Goal: Task Accomplishment & Management: Manage account settings

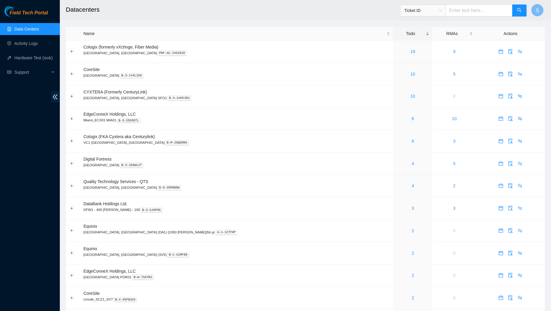
click at [539, 6] on button "S" at bounding box center [538, 10] width 12 height 12
click at [508, 25] on span "( B-V-58DK6ZT )" at bounding box center [520, 25] width 29 height 5
click at [538, 14] on button "S" at bounding box center [538, 10] width 12 height 12
click at [490, 40] on link "Profile" at bounding box center [484, 39] width 12 height 5
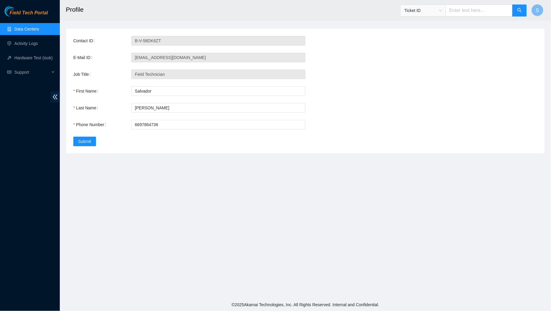
click at [98, 9] on h2 "Profile" at bounding box center [255, 9] width 378 height 19
click at [117, 8] on h2 "Profile" at bounding box center [255, 9] width 378 height 19
click at [540, 11] on button "S" at bounding box center [538, 10] width 12 height 12
click at [490, 37] on link "Profile" at bounding box center [484, 39] width 12 height 5
click at [538, 11] on span "S" at bounding box center [538, 10] width 3 height 7
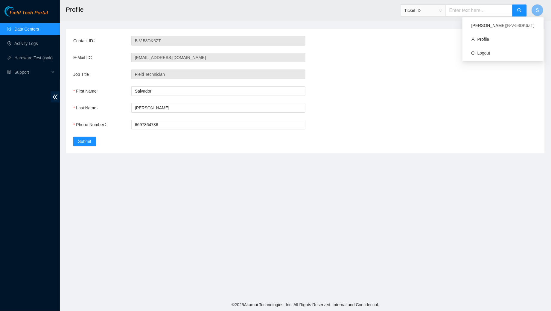
click at [320, 160] on main "Profile Ticket ID S Contact ID B-V-58DK6ZT E-Mail ID rmc.sal408@icloud.com Job …" at bounding box center [306, 149] width 492 height 298
click at [220, 169] on main "Profile Ticket ID S Contact ID B-V-58DK6ZT E-Mail ID rmc.sal408@icloud.com Job …" at bounding box center [306, 149] width 492 height 298
click at [273, 147] on div "Contact ID B-V-58DK6ZT E-Mail ID rmc.sal408@icloud.com Job Title Field Technici…" at bounding box center [305, 91] width 479 height 125
click at [115, 10] on h2 "Profile" at bounding box center [255, 9] width 378 height 19
click at [345, 93] on div "First Name Salvador" at bounding box center [305, 91] width 465 height 10
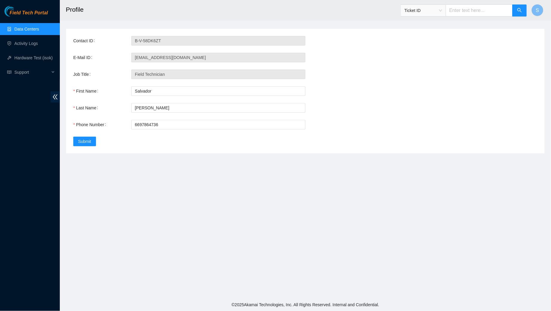
click at [28, 16] on span "Field Tech Portal" at bounding box center [29, 13] width 38 height 6
